Goal: Task Accomplishment & Management: Manage account settings

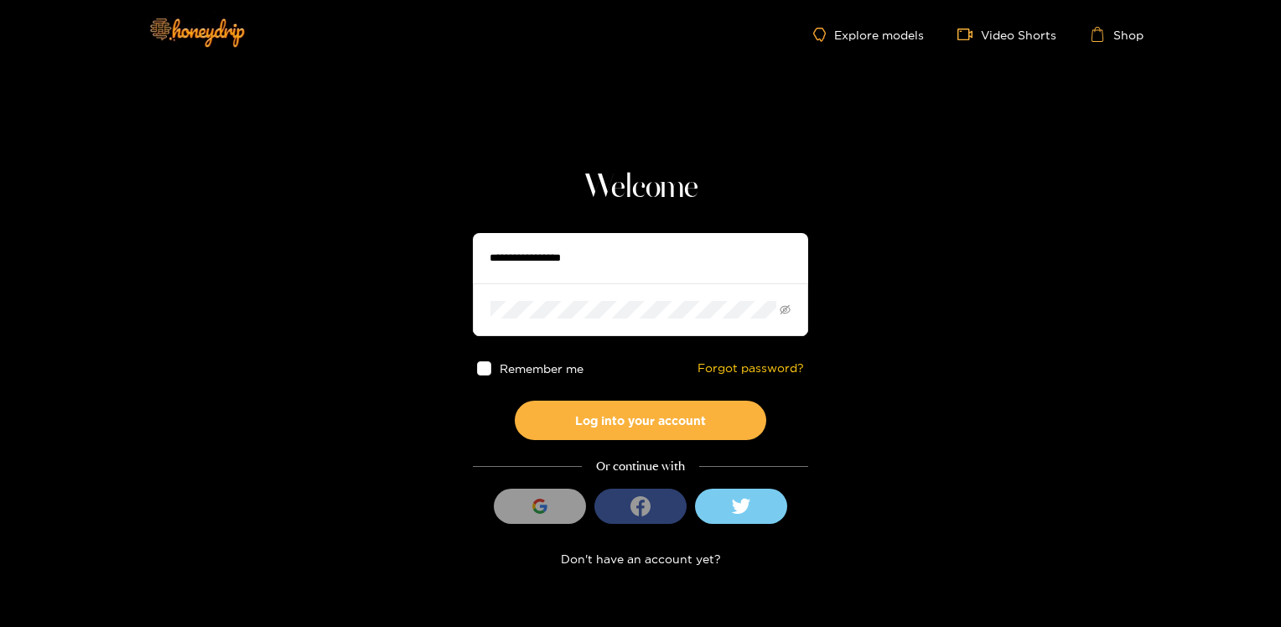
click at [614, 262] on input "text" at bounding box center [640, 258] width 335 height 50
type input "**********"
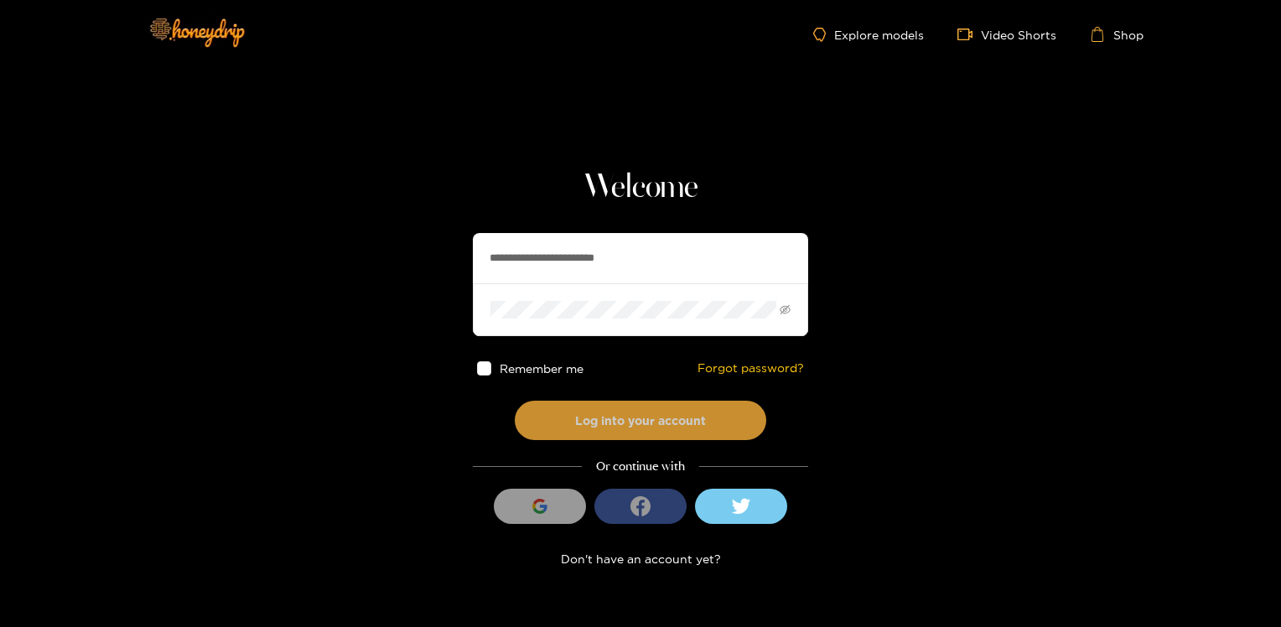
click at [653, 418] on button "Log into your account" at bounding box center [641, 420] width 252 height 39
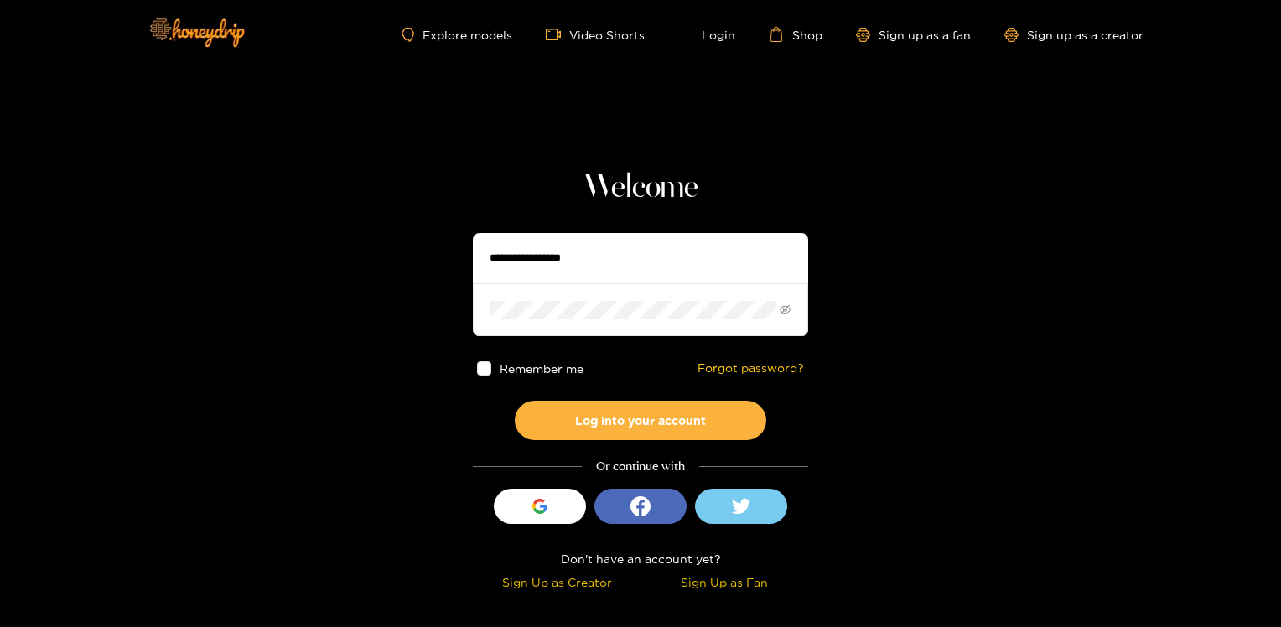
click at [1197, 40] on header "Explore models Video Shorts Login Shop Sign up as a fan Sign up as a creator" at bounding box center [640, 34] width 1281 height 69
click at [615, 258] on input "text" at bounding box center [640, 258] width 335 height 50
type input "**********"
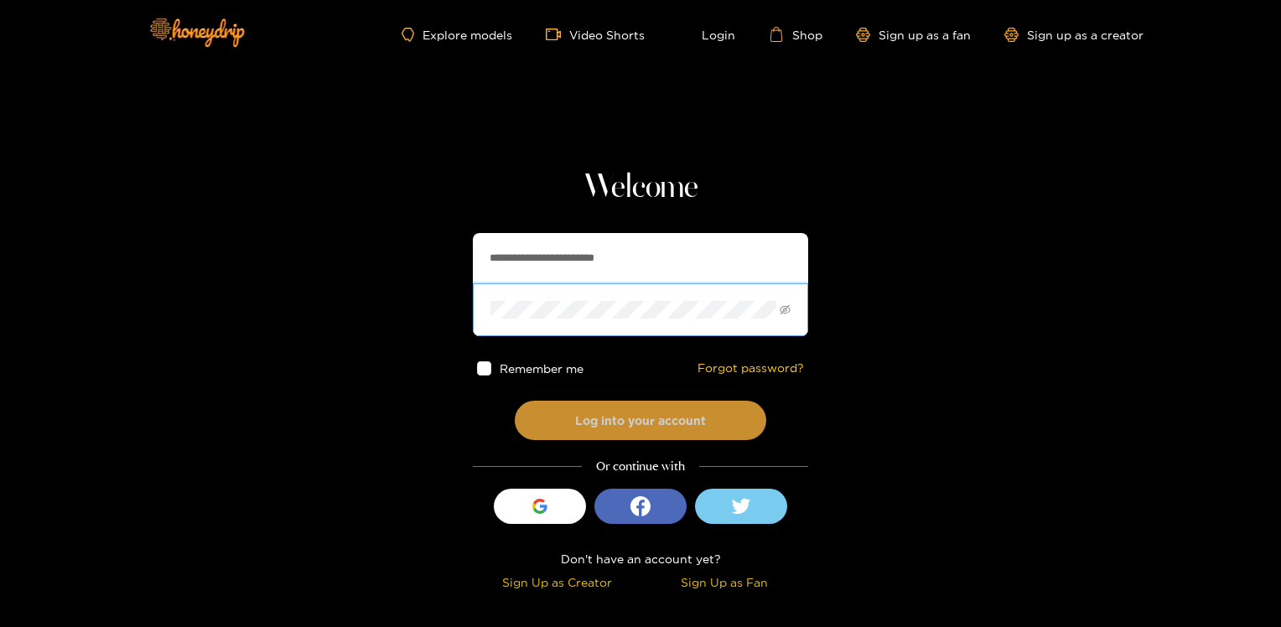
click at [590, 421] on button "Log into your account" at bounding box center [641, 420] width 252 height 39
click at [600, 421] on button "Log into your account" at bounding box center [641, 420] width 252 height 39
click at [589, 419] on button "Log into your account" at bounding box center [641, 420] width 252 height 39
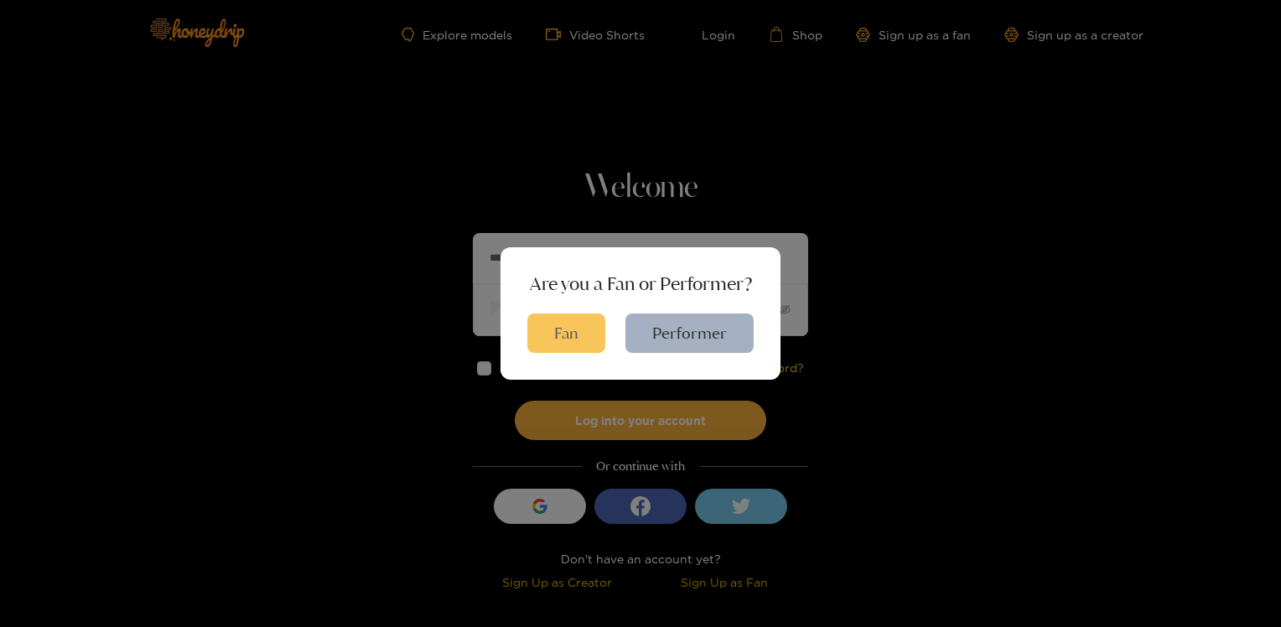
click at [572, 336] on button "Fan" at bounding box center [566, 333] width 78 height 39
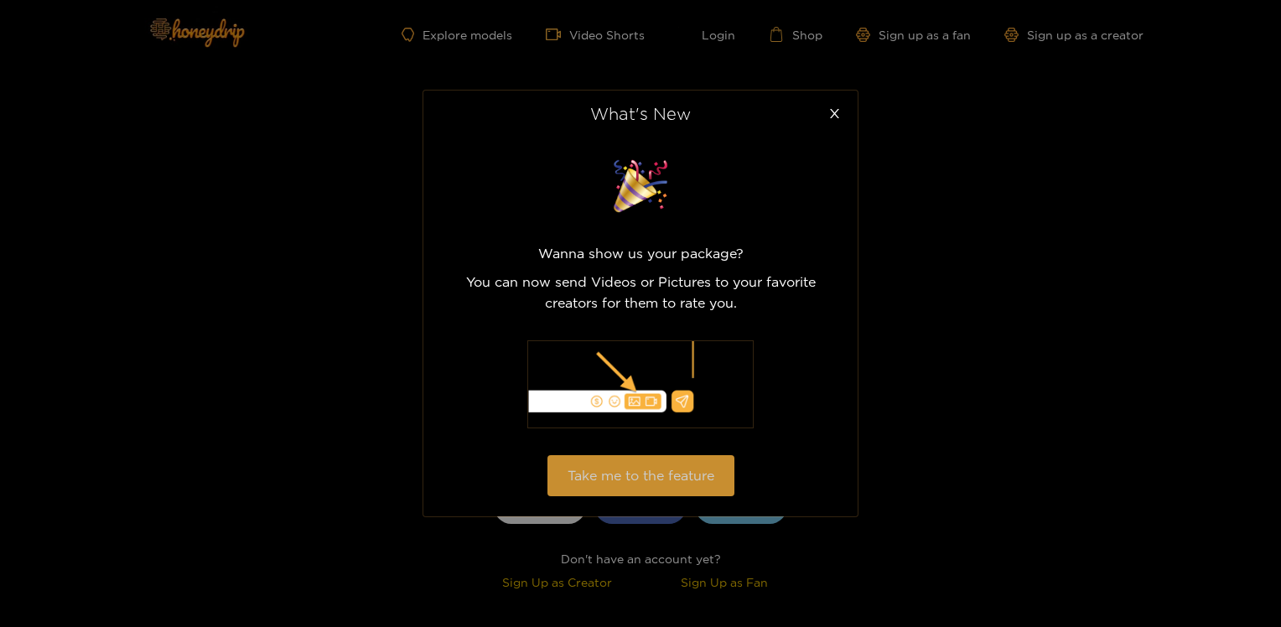
click at [662, 479] on button "Take me to the feature" at bounding box center [641, 475] width 187 height 41
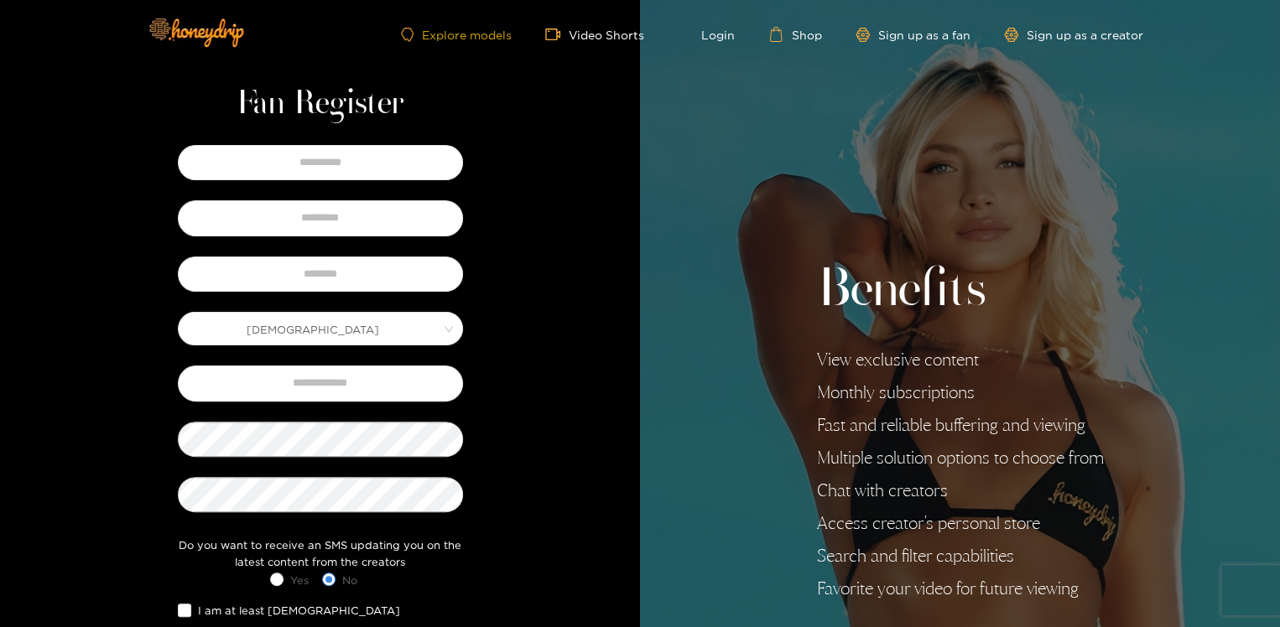
click at [445, 32] on link "Explore models" at bounding box center [456, 35] width 111 height 14
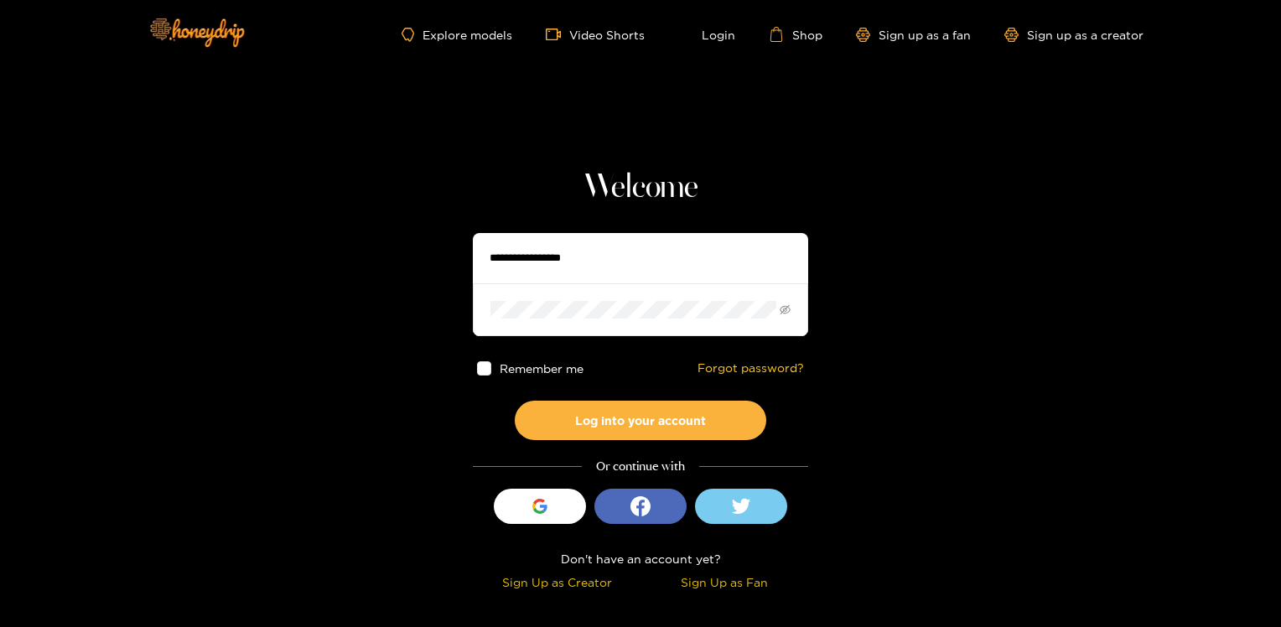
click at [627, 253] on input "text" at bounding box center [640, 258] width 335 height 50
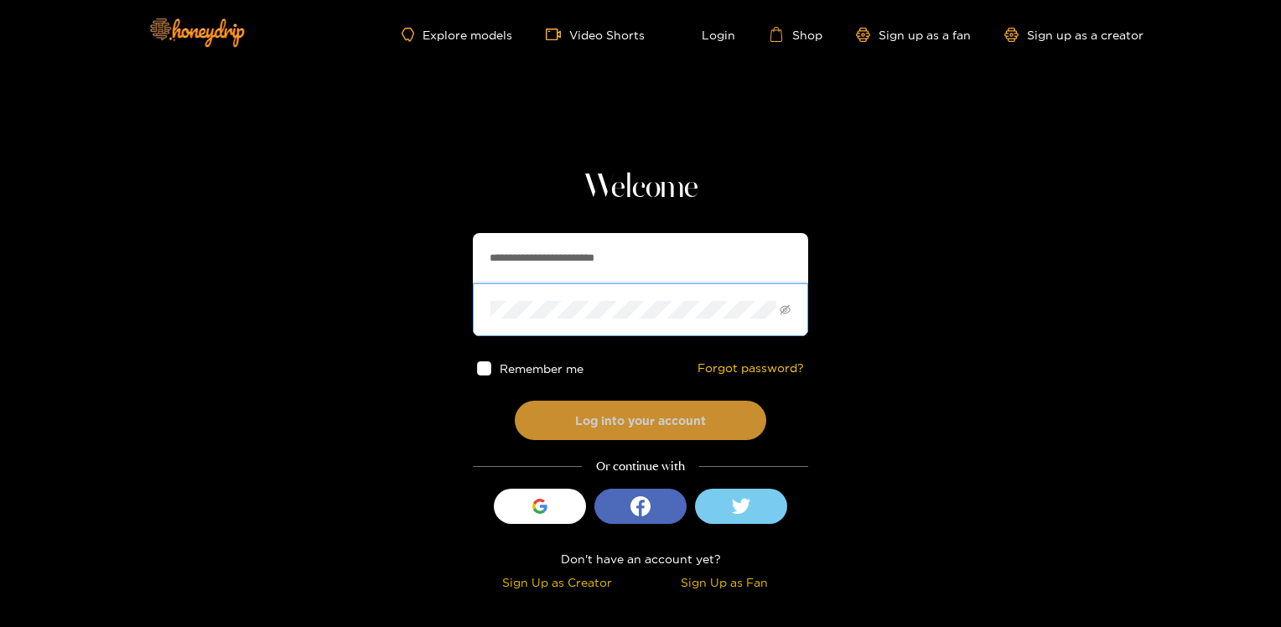
click at [613, 422] on button "Log into your account" at bounding box center [641, 420] width 252 height 39
click at [515, 401] on button "Log into your account" at bounding box center [641, 420] width 252 height 39
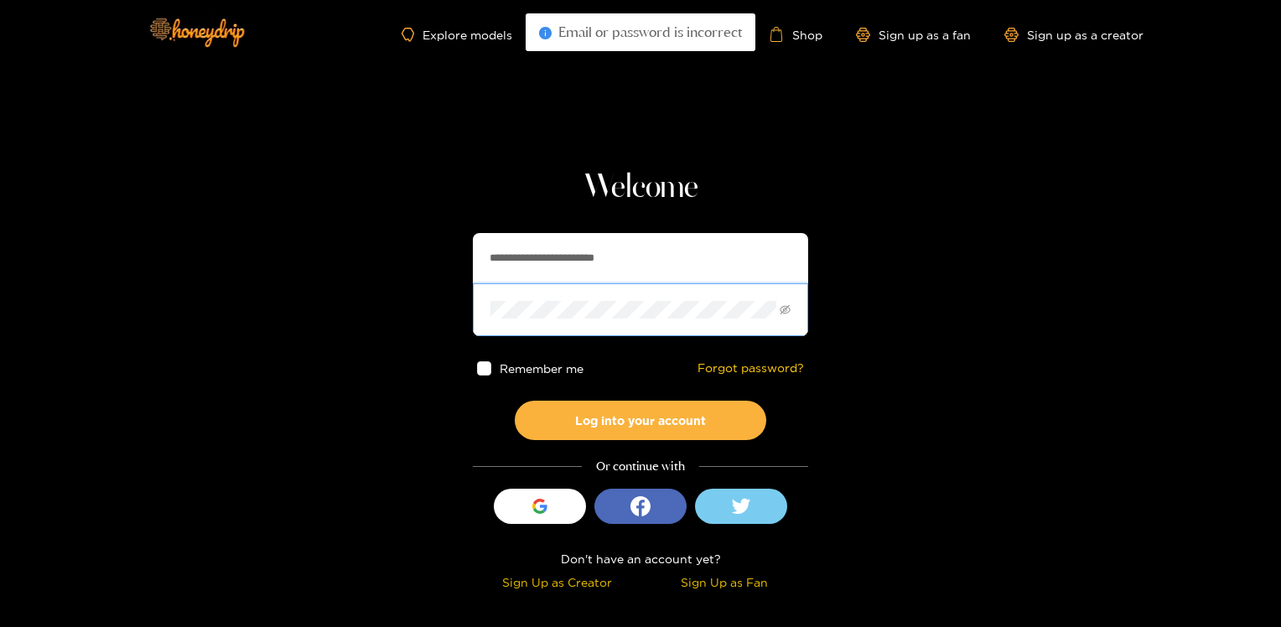
click at [515, 401] on button "Log into your account" at bounding box center [641, 420] width 252 height 39
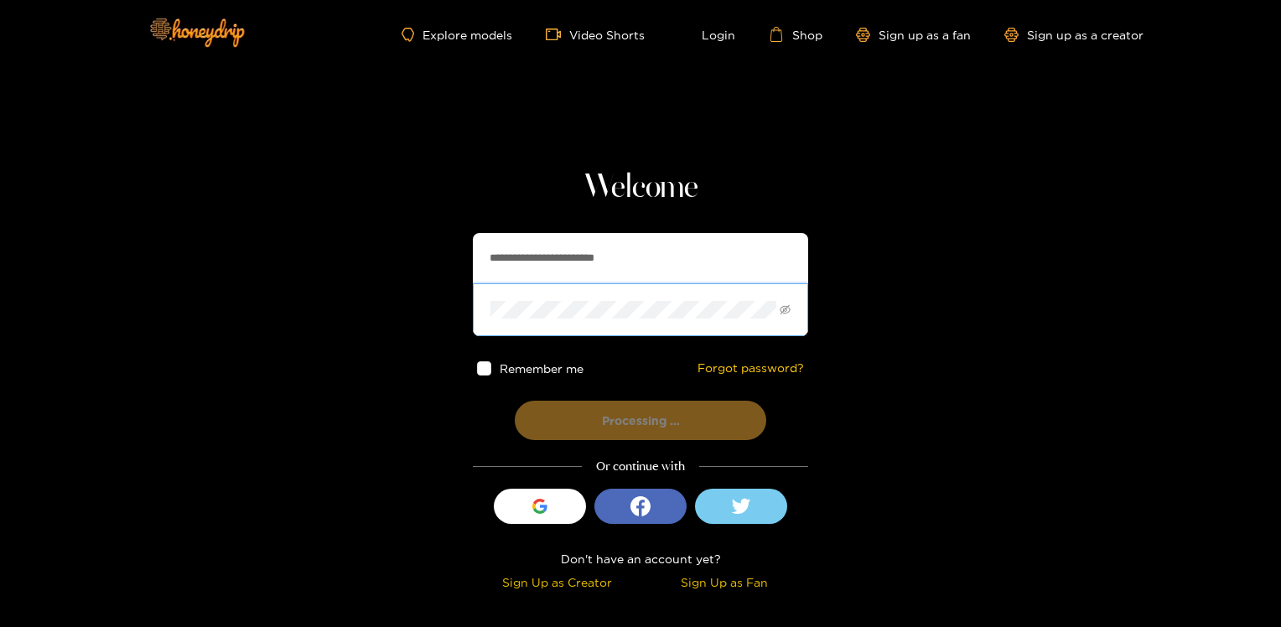
click at [656, 253] on input "**********" at bounding box center [640, 258] width 335 height 50
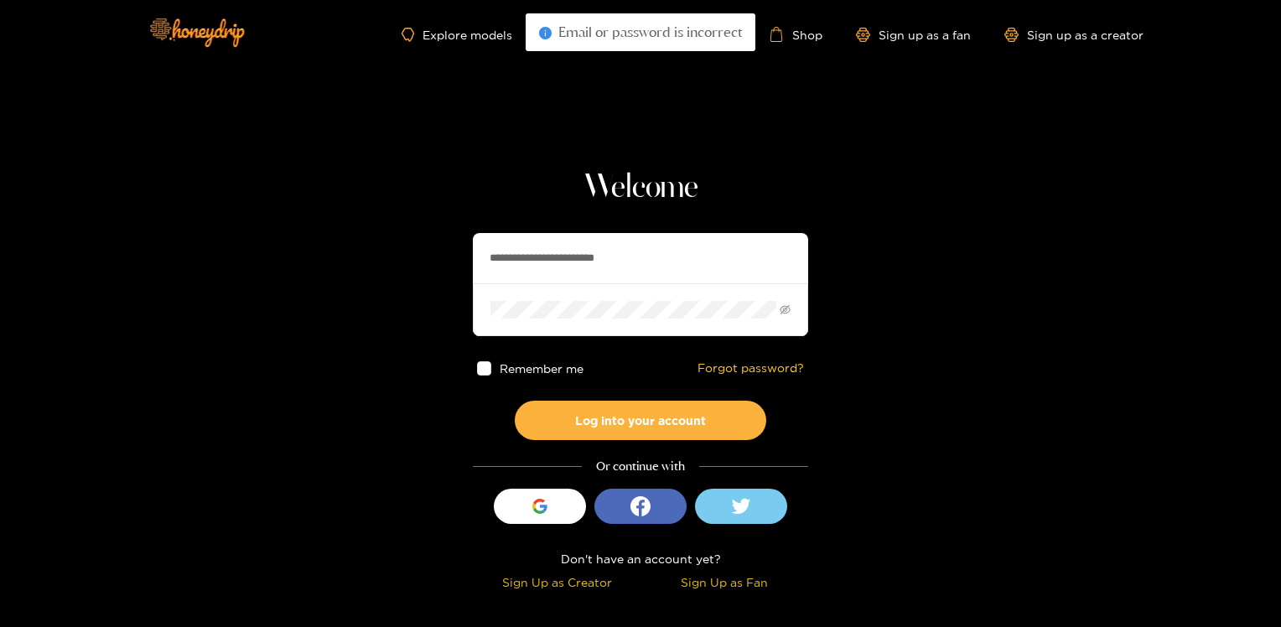
click at [656, 253] on input "**********" at bounding box center [640, 258] width 335 height 50
type input "*"
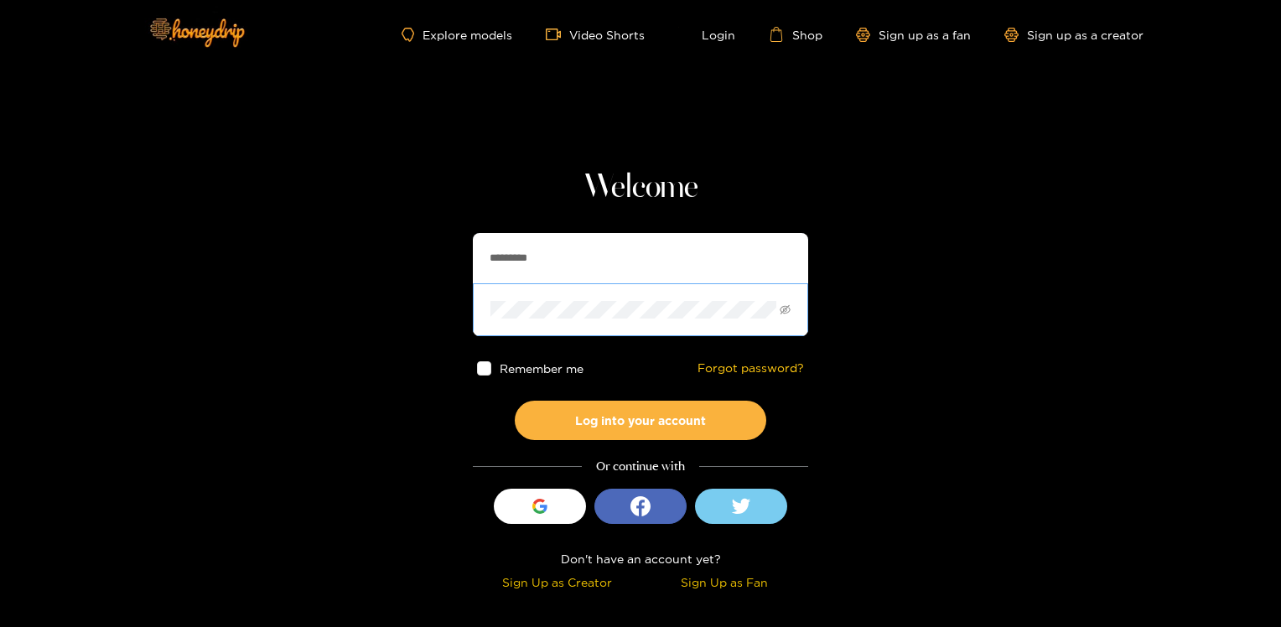
type input "*********"
click at [629, 422] on button "Log into your account" at bounding box center [641, 420] width 252 height 39
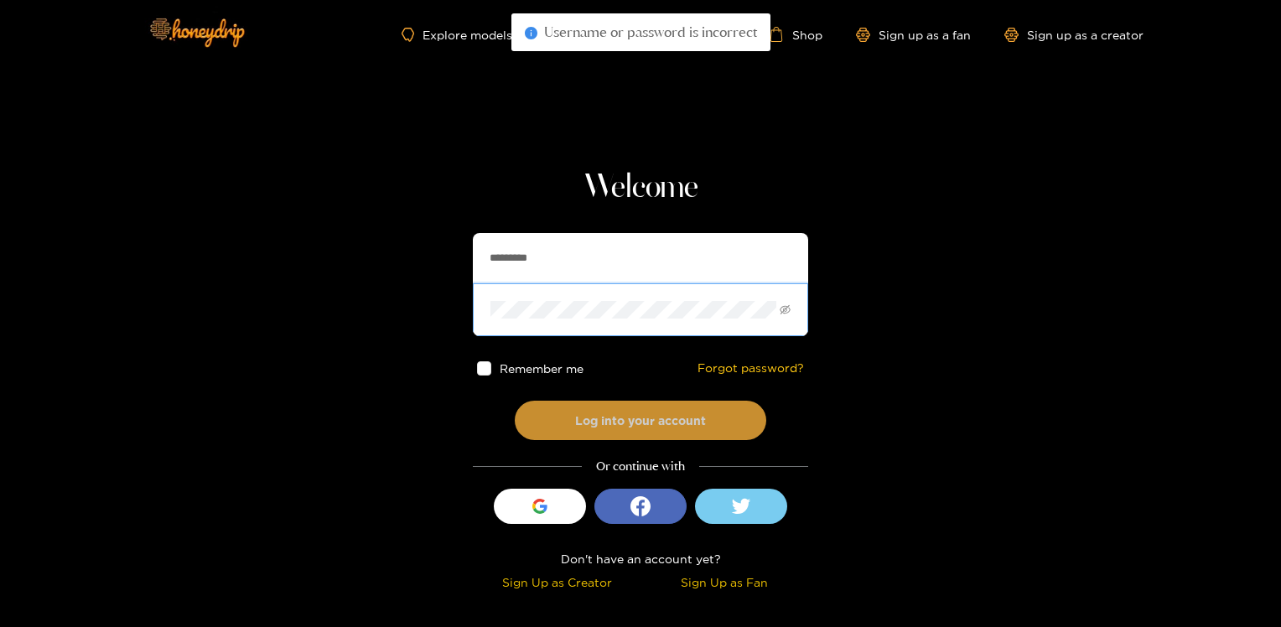
click at [584, 426] on button "Log into your account" at bounding box center [641, 420] width 252 height 39
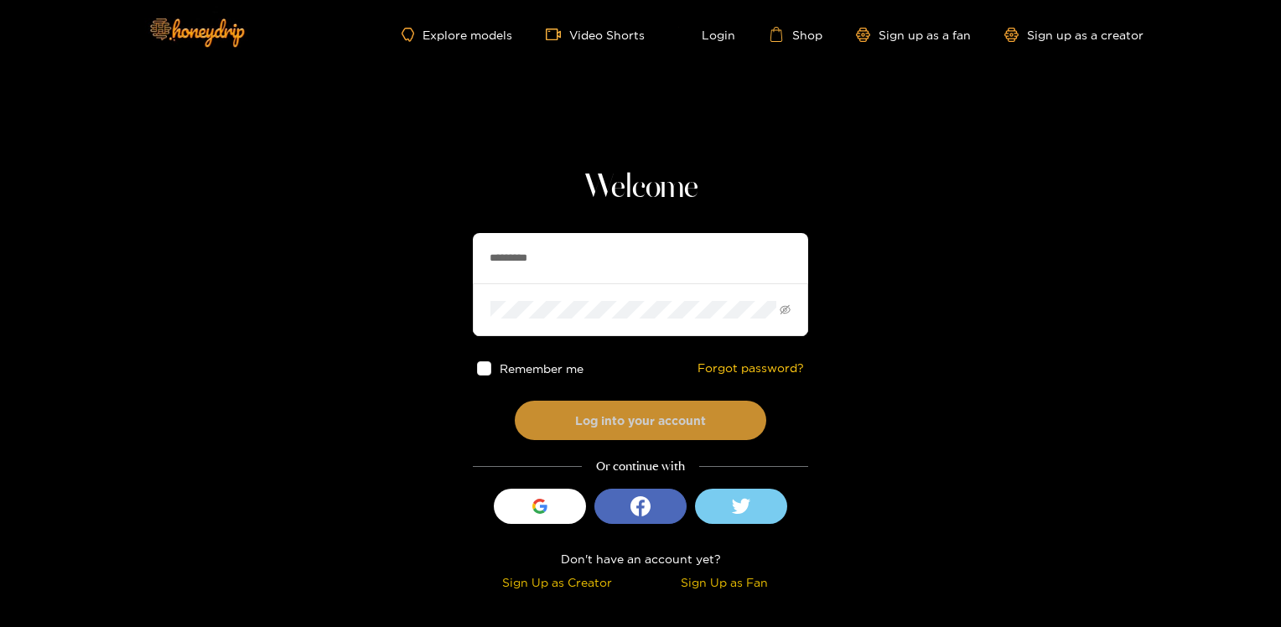
click at [619, 418] on button "Log into your account" at bounding box center [641, 420] width 252 height 39
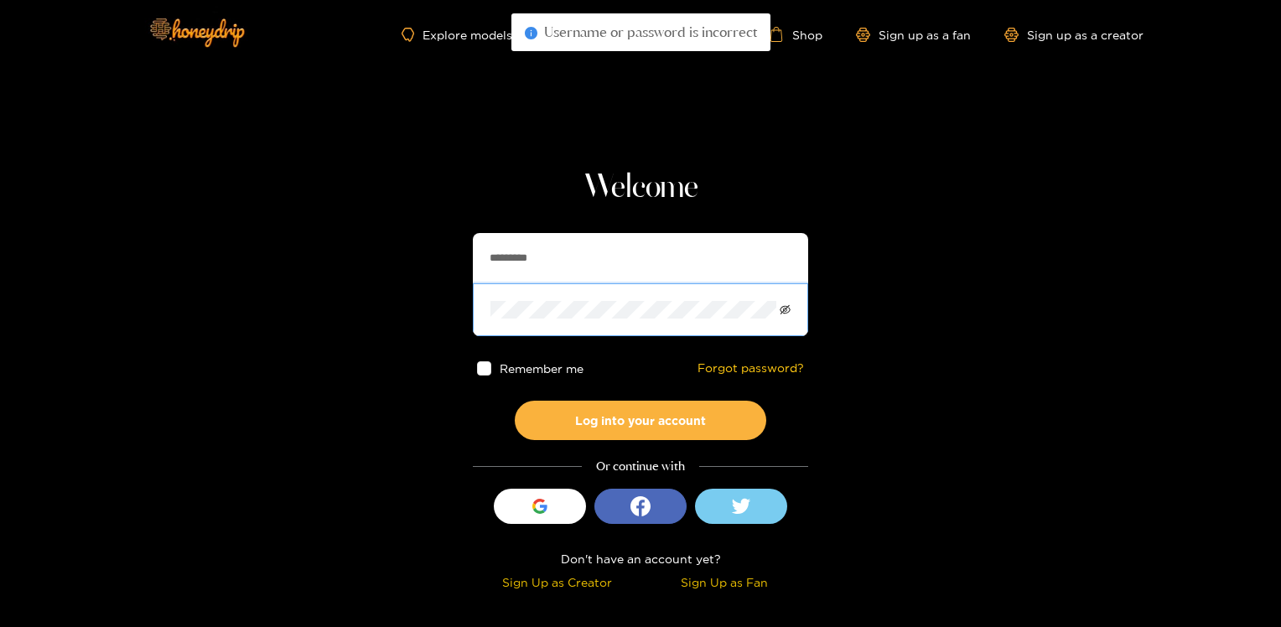
click at [786, 310] on icon "eye-invisible" at bounding box center [785, 309] width 11 height 11
click at [649, 421] on button "Log into your account" at bounding box center [641, 420] width 252 height 39
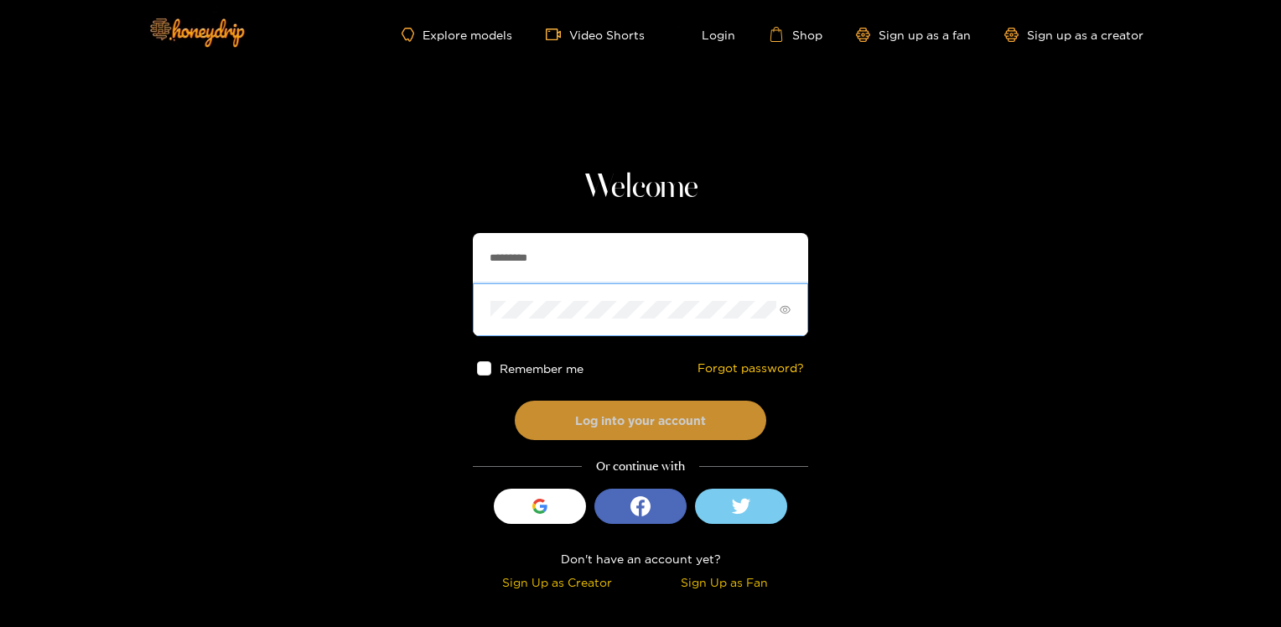
click at [638, 420] on button "Log into your account" at bounding box center [641, 420] width 252 height 39
click at [588, 424] on button "Log into your account" at bounding box center [641, 420] width 252 height 39
click at [570, 417] on button "Log into your account" at bounding box center [641, 420] width 252 height 39
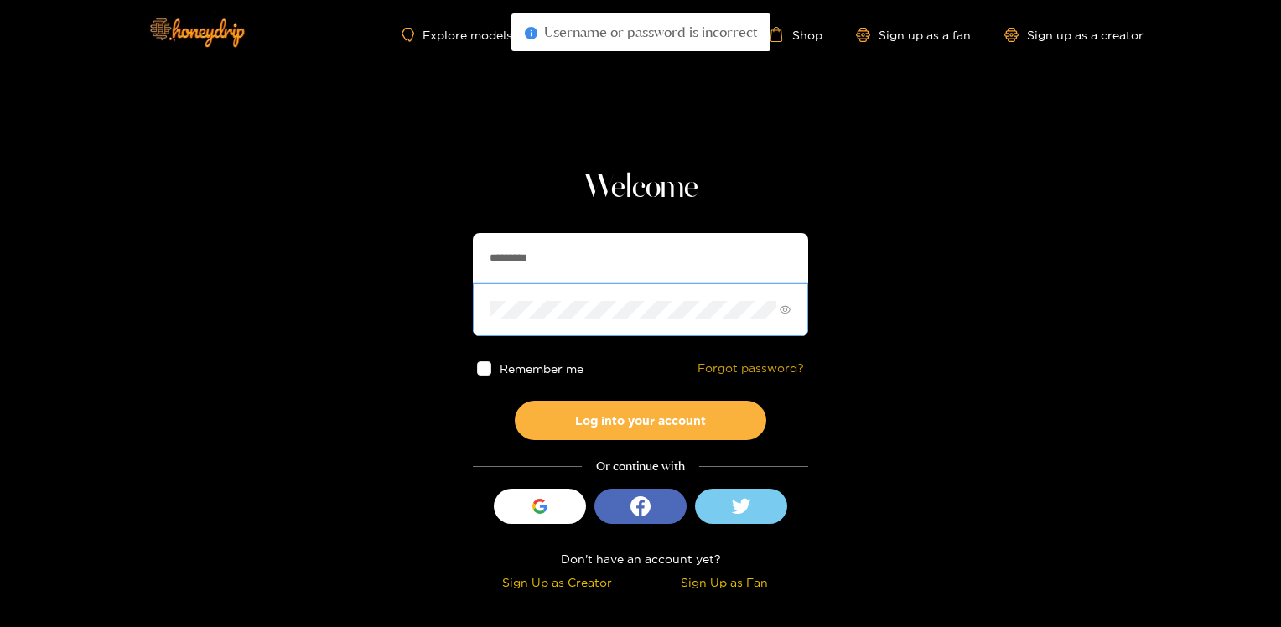
click at [719, 364] on link "Forgot password?" at bounding box center [751, 368] width 106 height 14
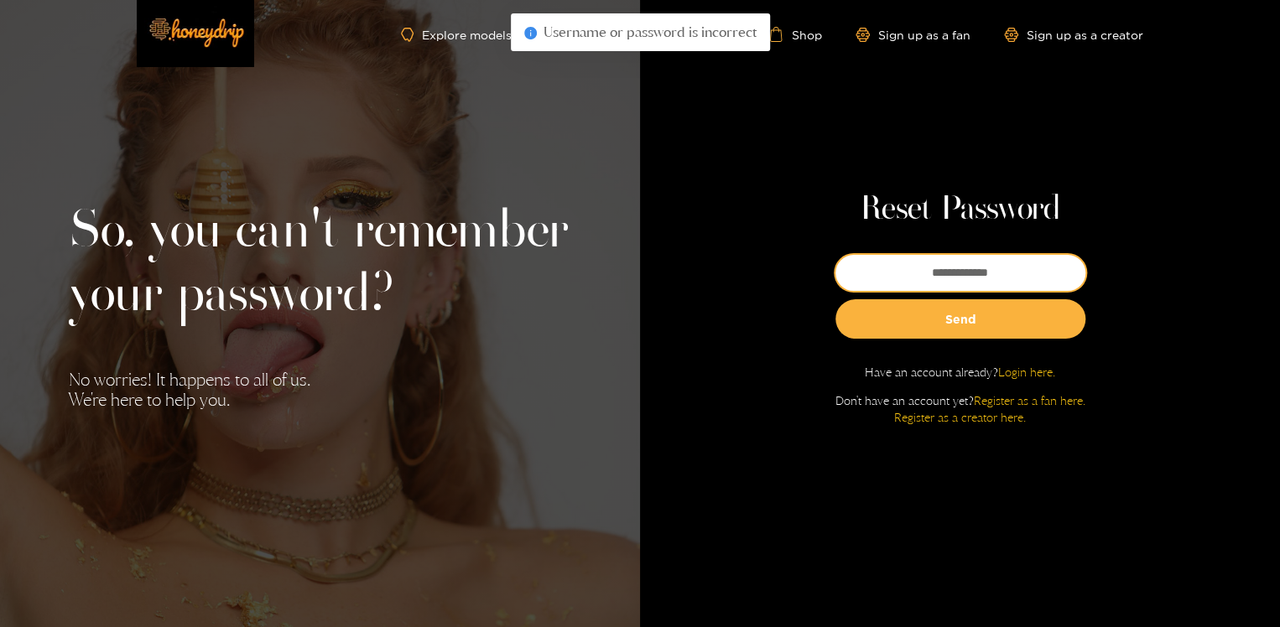
click at [930, 274] on input "email" at bounding box center [960, 273] width 250 height 36
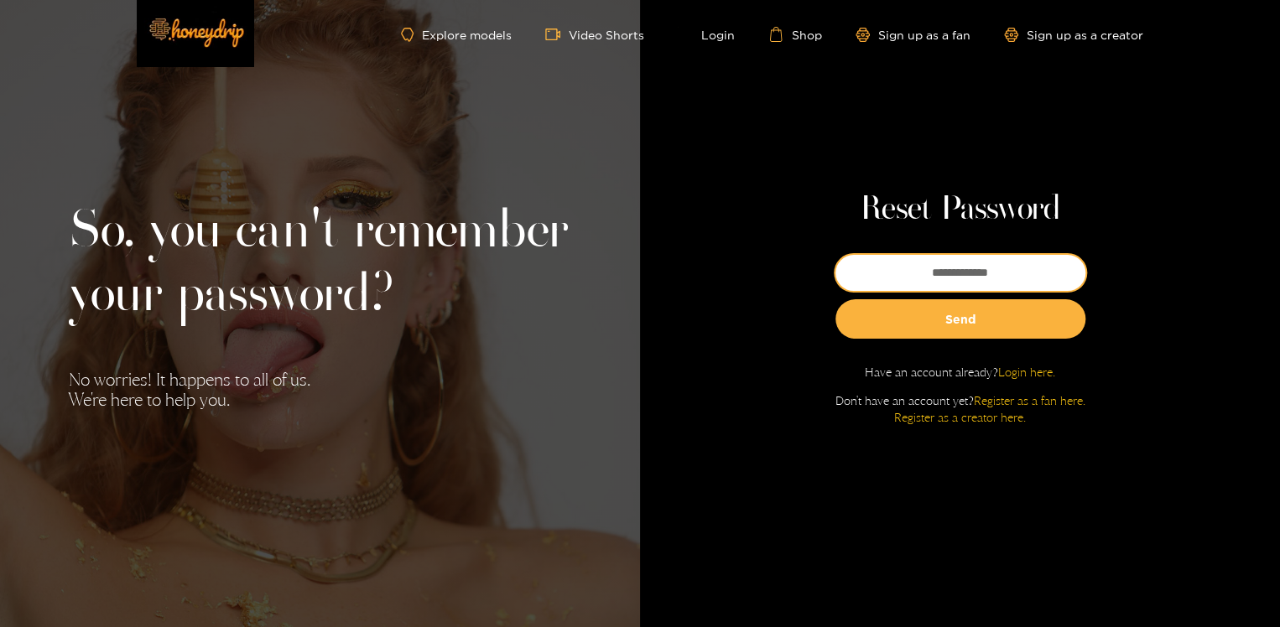
type input "**********"
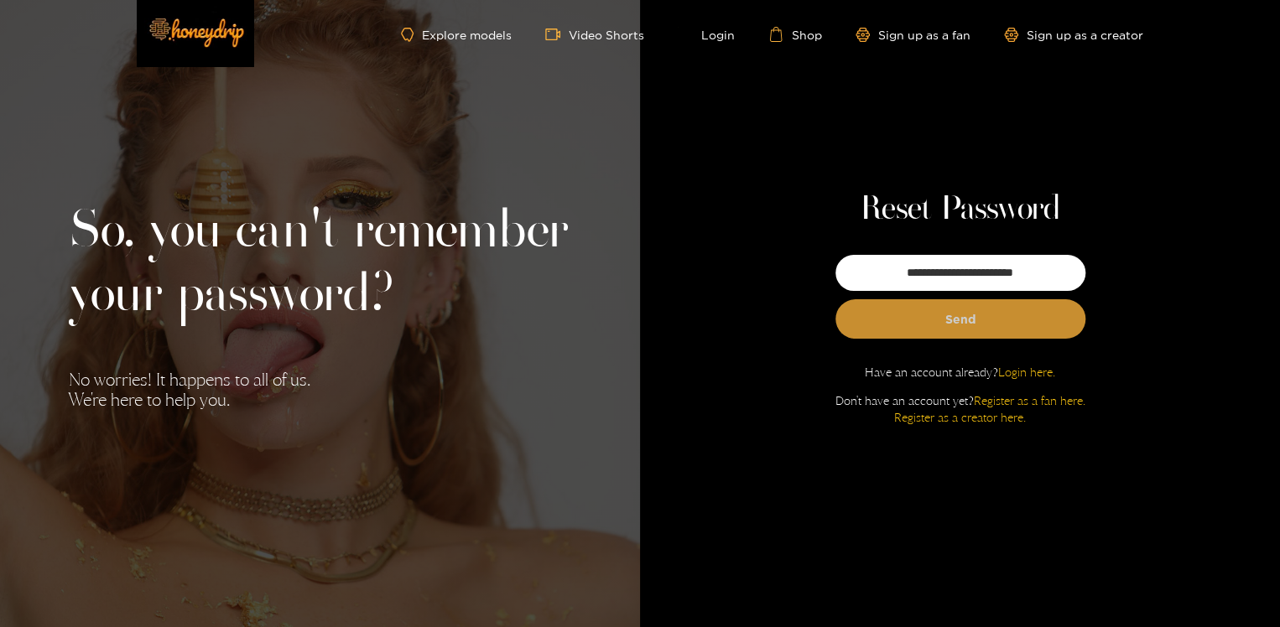
click at [940, 319] on button "Send" at bounding box center [960, 318] width 250 height 39
